Goal: Find specific page/section: Find specific page/section

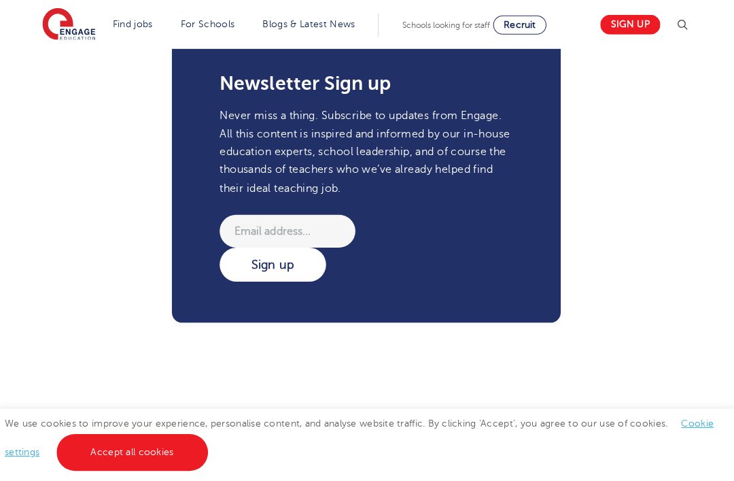
scroll to position [2845, 0]
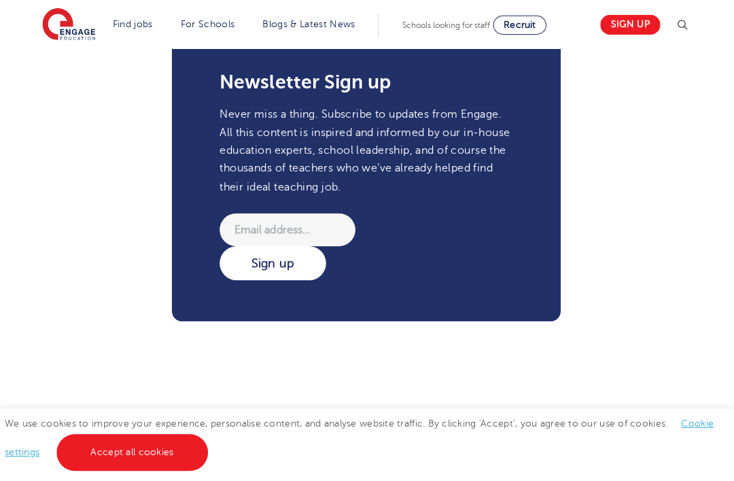
click at [0, 0] on link "Secondary school roles" at bounding box center [0, 0] width 0 height 0
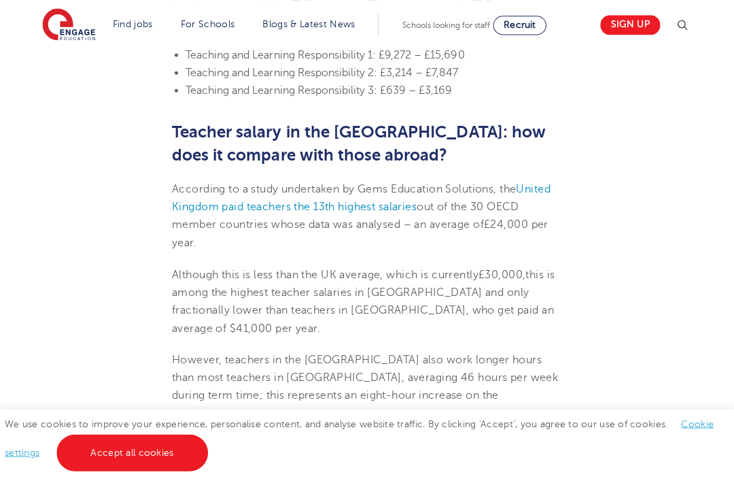
scroll to position [2054, 0]
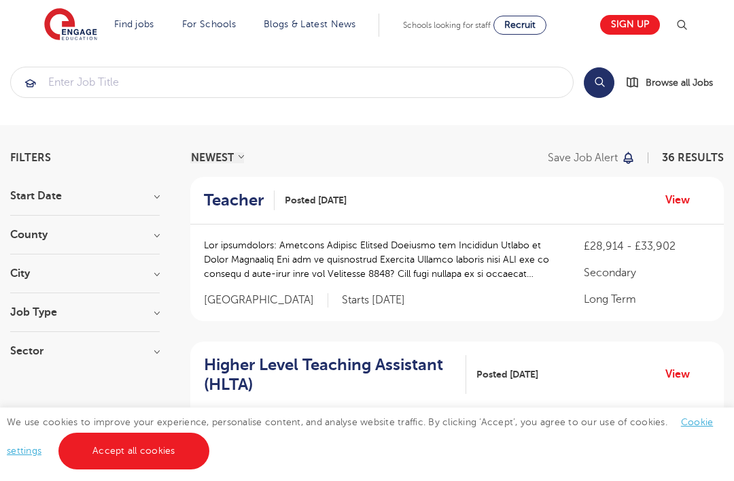
scroll to position [10, 0]
click at [14, 194] on h3 "Start Date" at bounding box center [85, 195] width 150 height 11
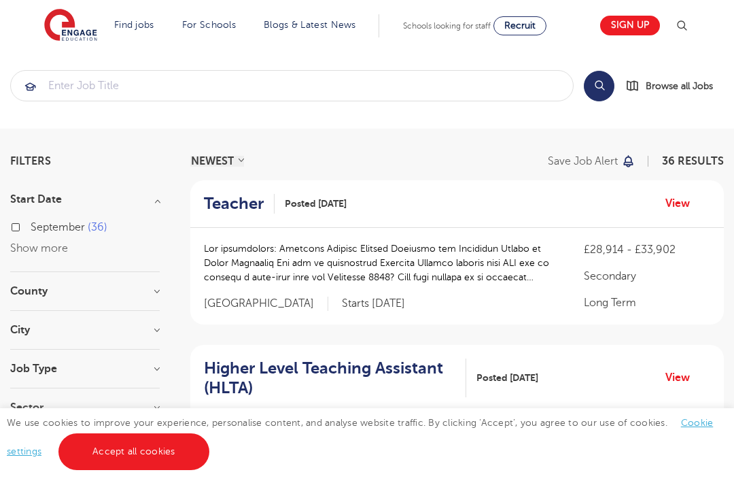
click at [12, 290] on h3 "County" at bounding box center [85, 290] width 150 height 11
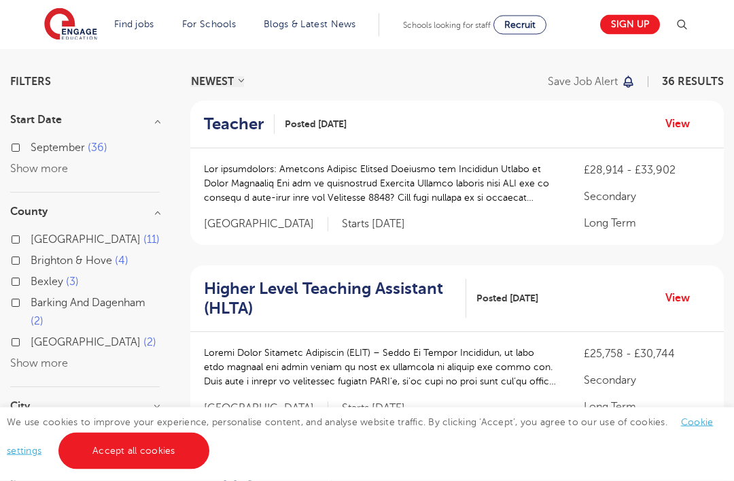
scroll to position [86, 0]
click at [24, 361] on button "Show more" at bounding box center [39, 363] width 58 height 12
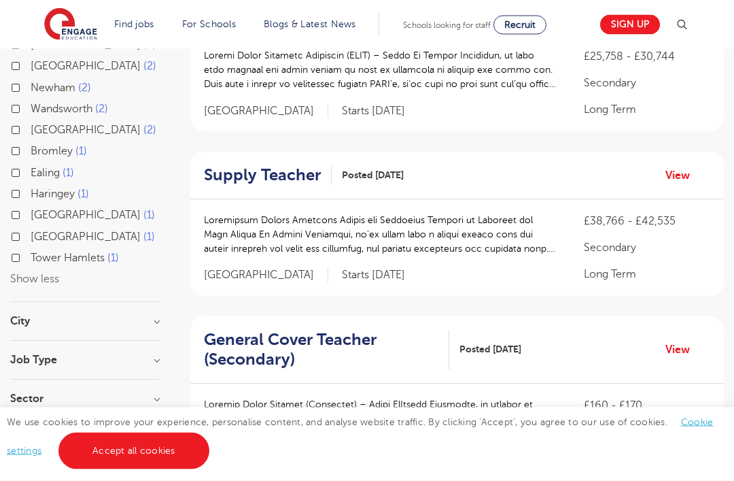
click at [17, 316] on h3 "City" at bounding box center [85, 321] width 150 height 11
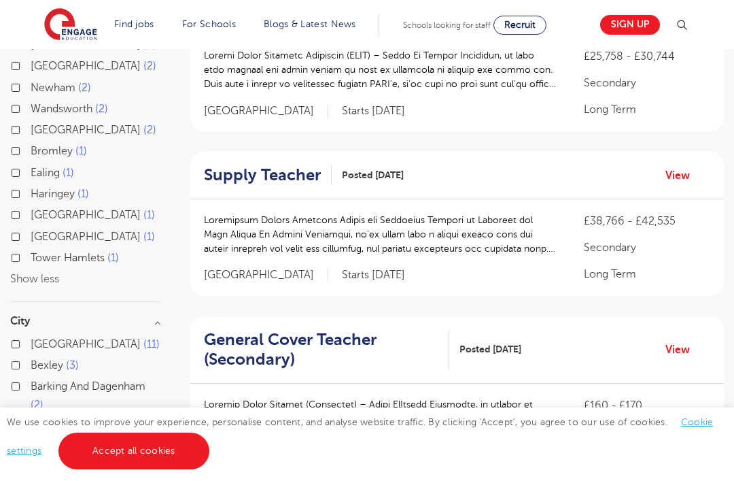
click at [19, 315] on h3 "City" at bounding box center [85, 320] width 150 height 11
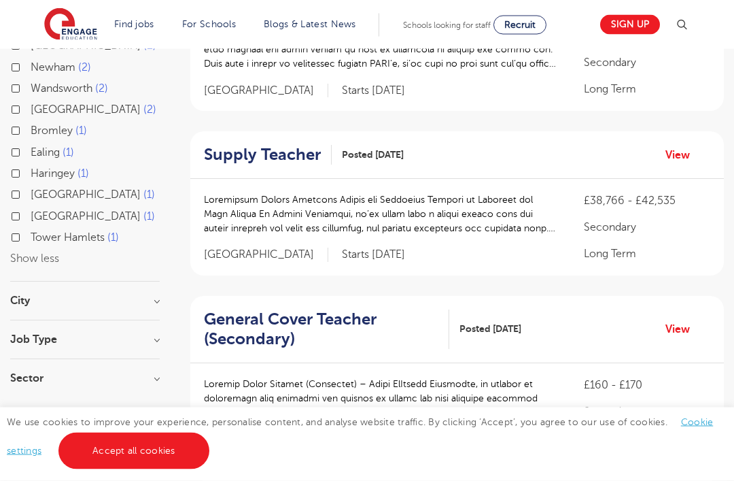
scroll to position [423, 0]
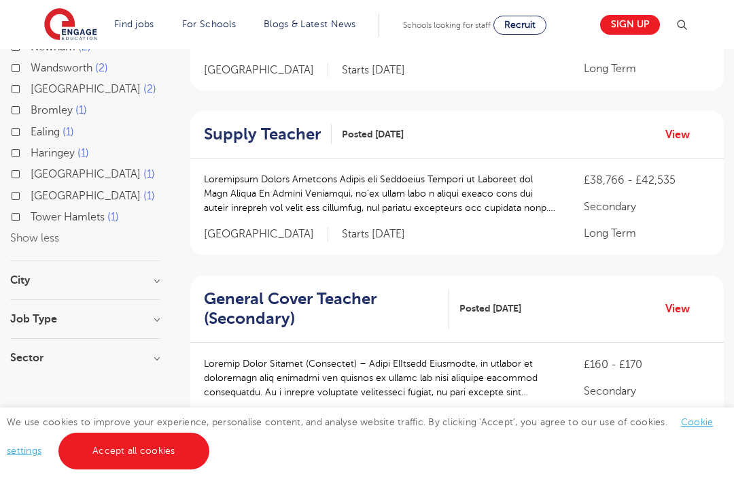
click at [22, 264] on section "Start Date September 36 Show more County Leeds 11 Brighton & Hove 4 Bexley 3 Ba…" at bounding box center [85, 76] width 150 height 600
click at [27, 263] on section "Start Date September 36 Show more County Leeds 11 Brighton & Hove 4 Bexley 3 Ba…" at bounding box center [85, 76] width 150 height 600
click at [24, 282] on h3 "City" at bounding box center [85, 280] width 150 height 11
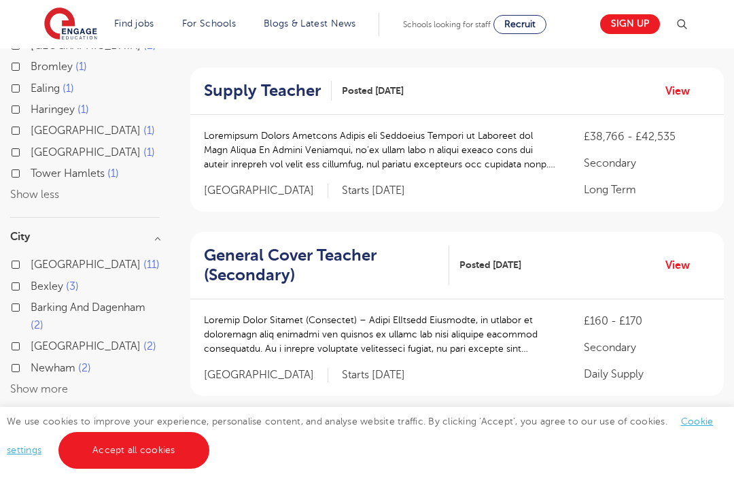
click at [21, 383] on button "Show more" at bounding box center [39, 389] width 58 height 12
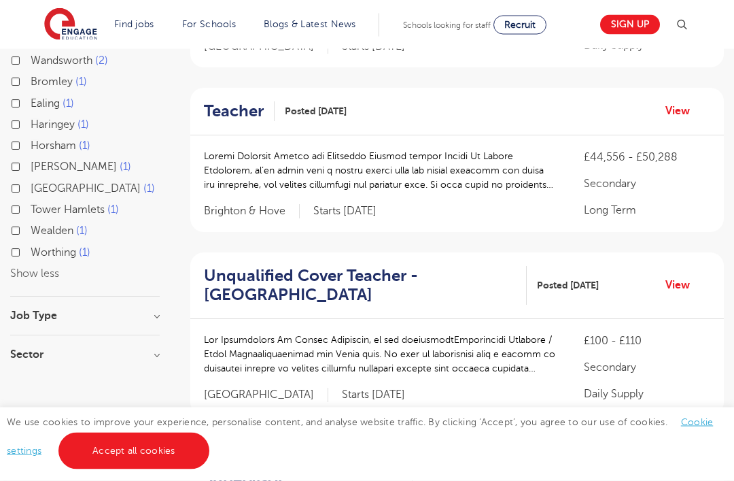
click at [20, 311] on h3 "Job Type" at bounding box center [85, 316] width 150 height 11
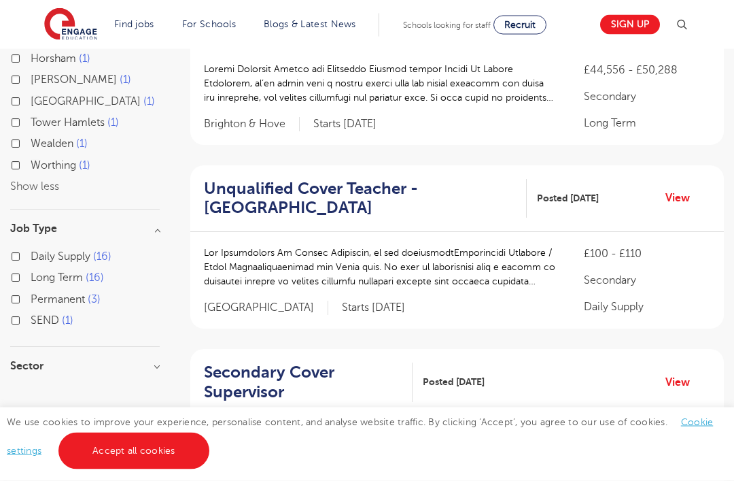
click at [24, 361] on h3 "Sector" at bounding box center [85, 366] width 150 height 11
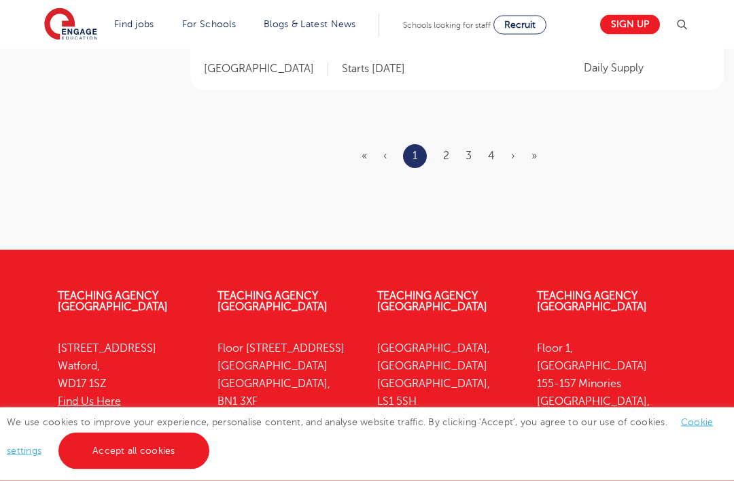
scroll to position [1917, 0]
